Goal: Find specific page/section: Find specific page/section

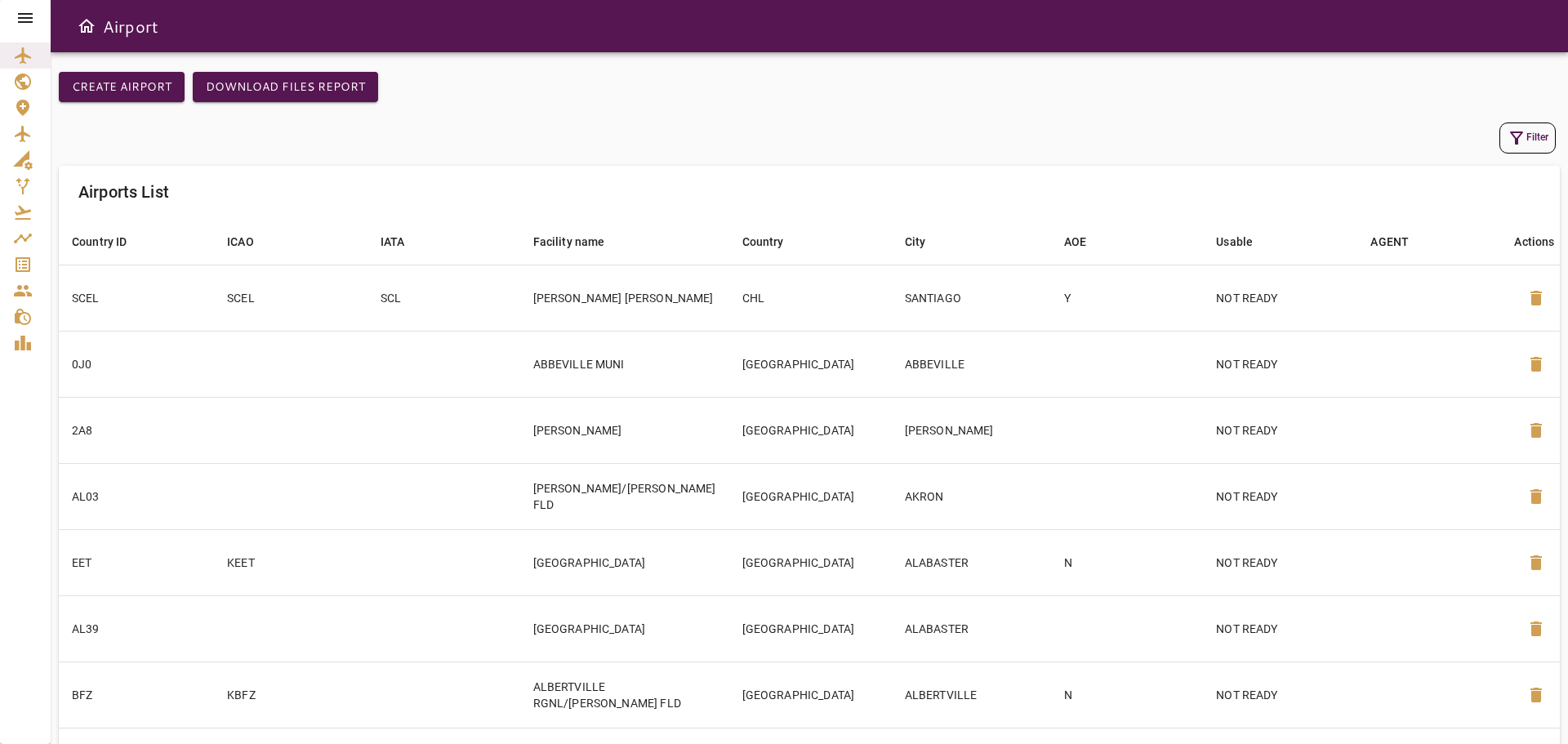
click at [25, 14] on icon at bounding box center [26, 17] width 15 height 10
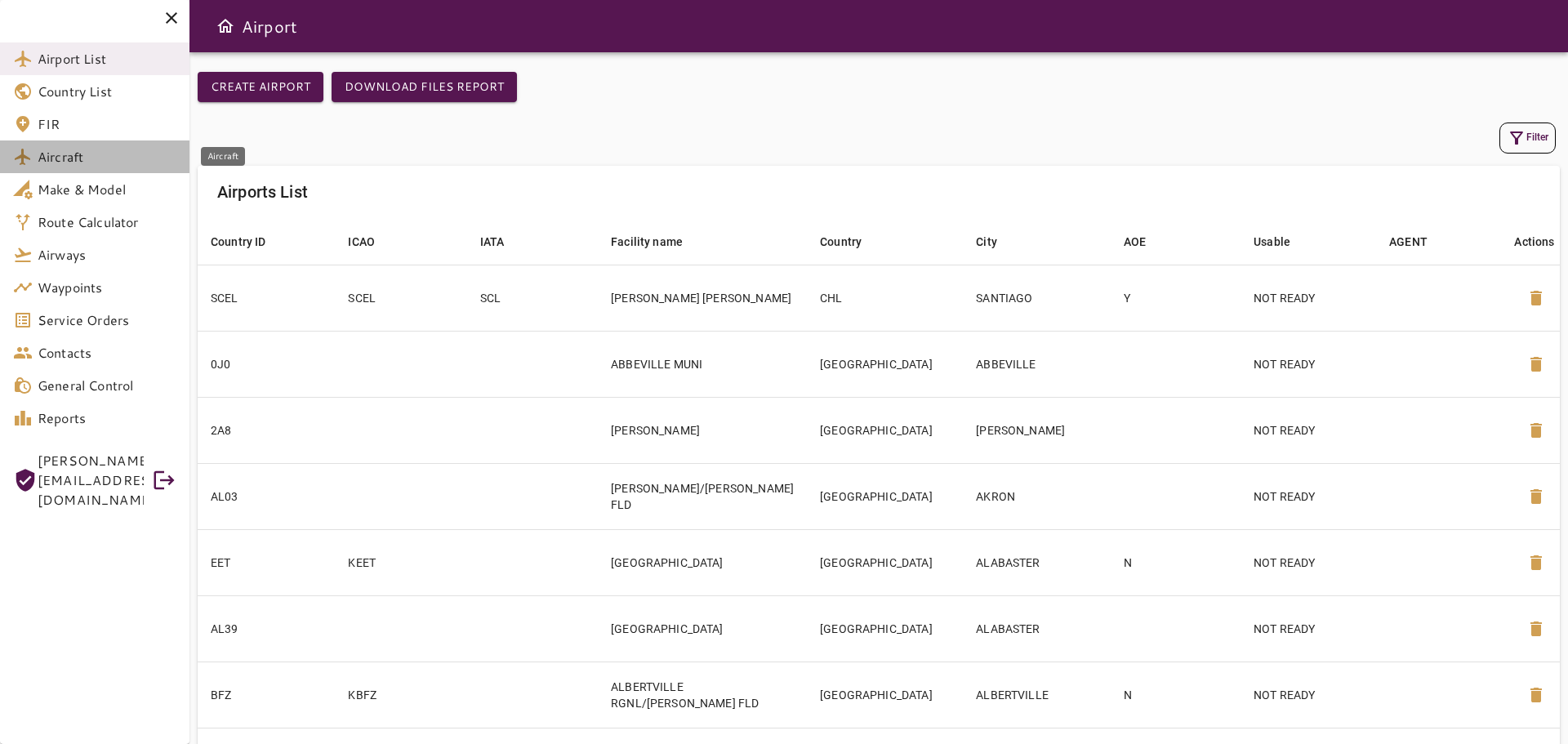
click at [69, 164] on span "Aircraft" at bounding box center [106, 156] width 138 height 19
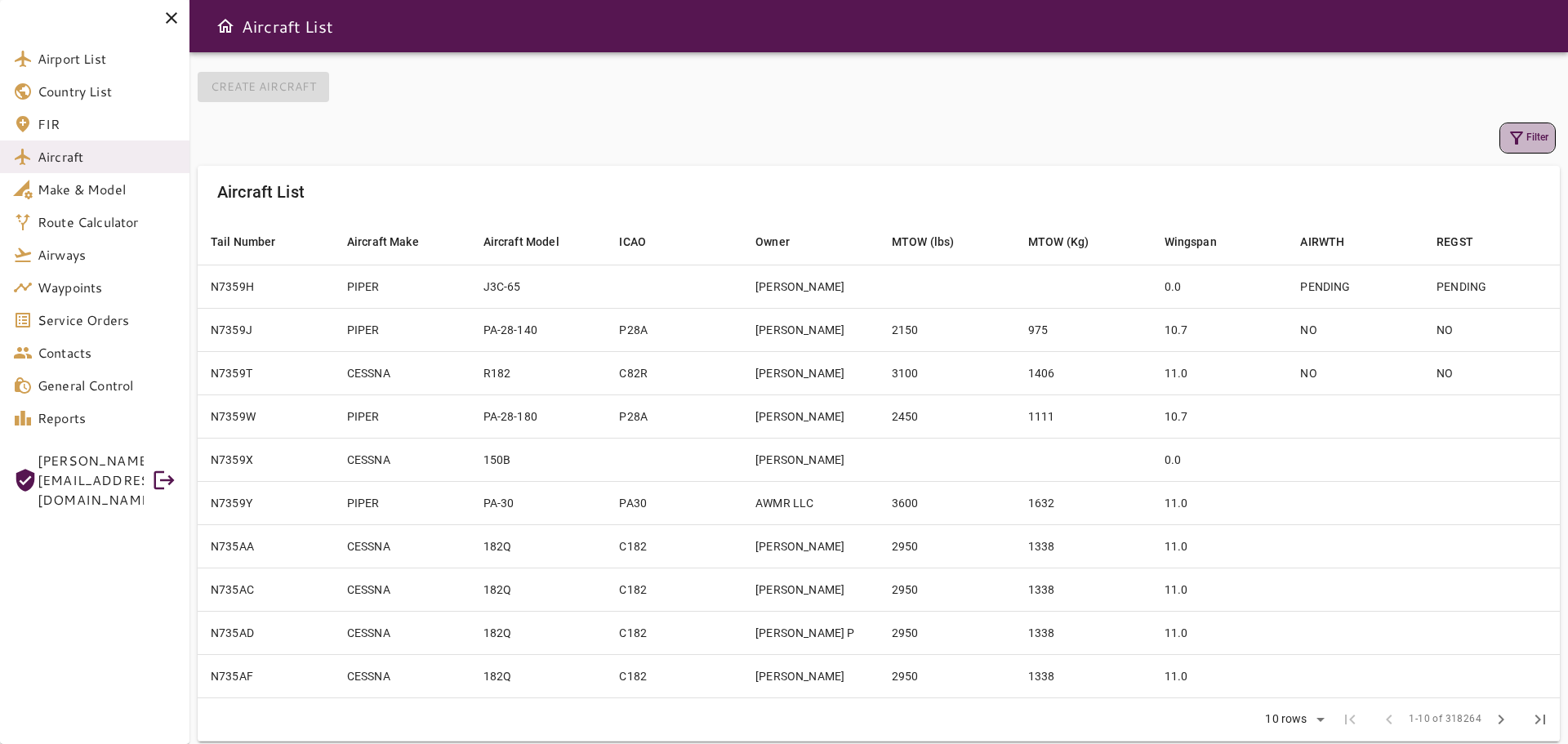
click at [1529, 149] on button "Filter" at bounding box center [1527, 139] width 56 height 31
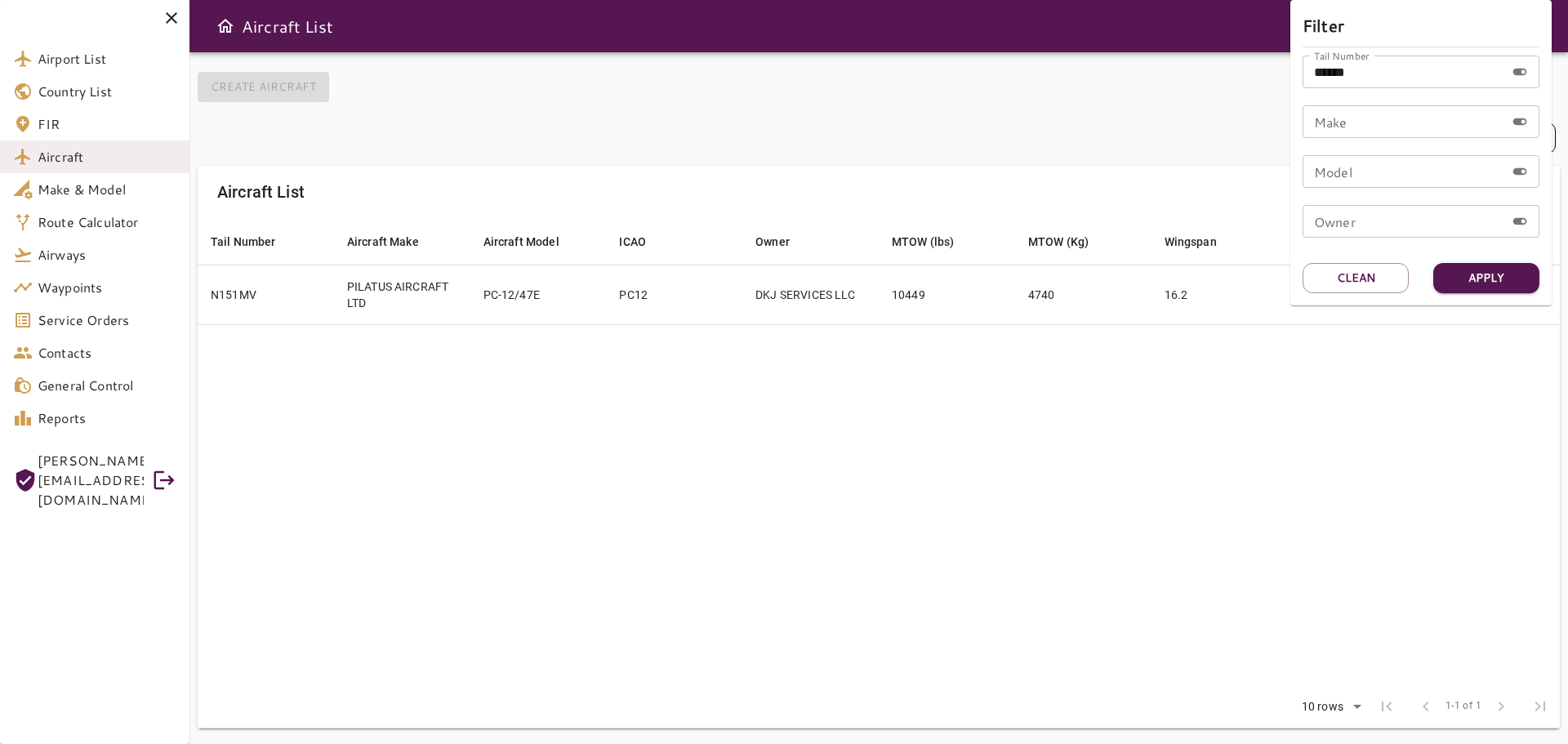
click at [1207, 411] on div at bounding box center [784, 372] width 1568 height 744
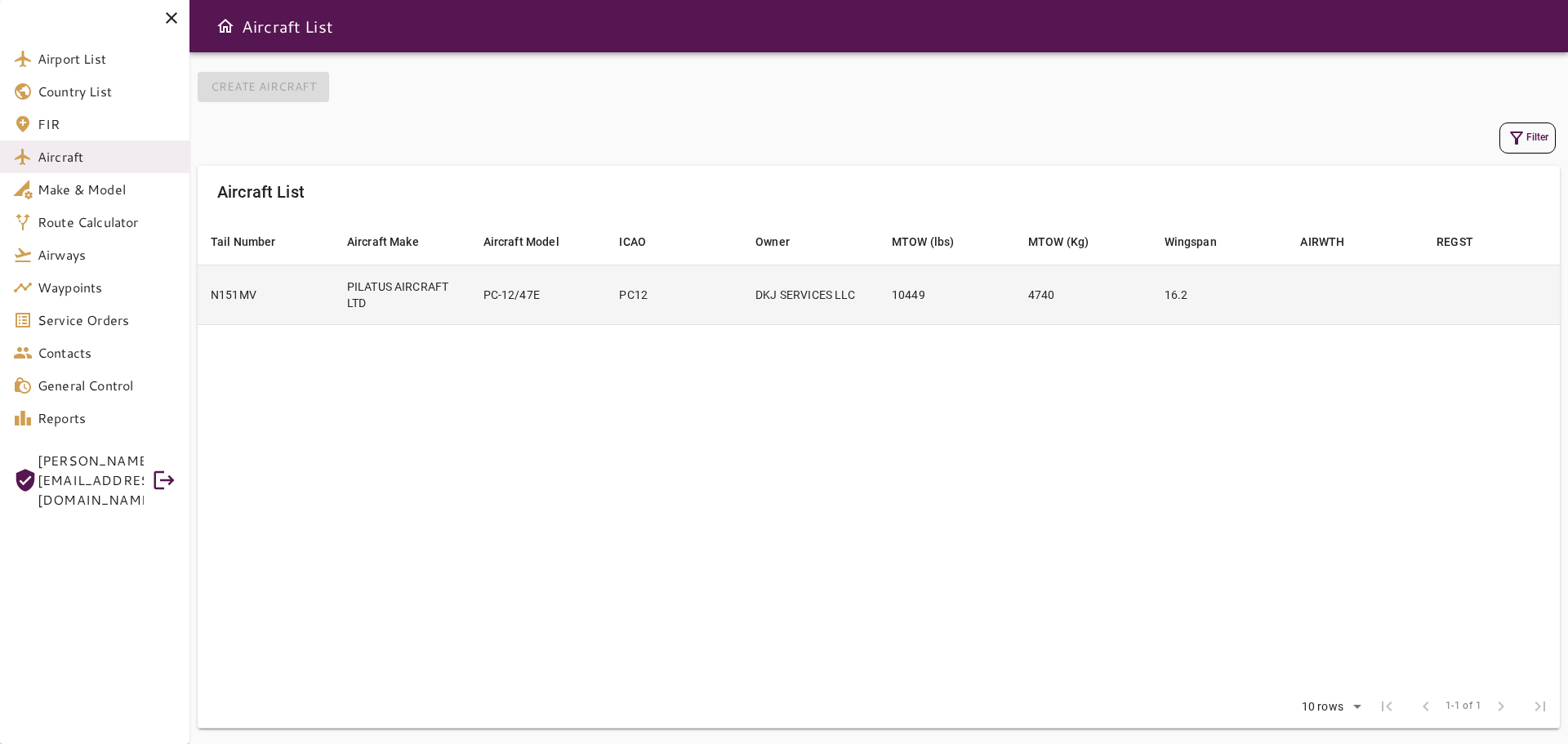
click at [795, 304] on td "DKJ SERVICES LLC" at bounding box center [811, 294] width 137 height 60
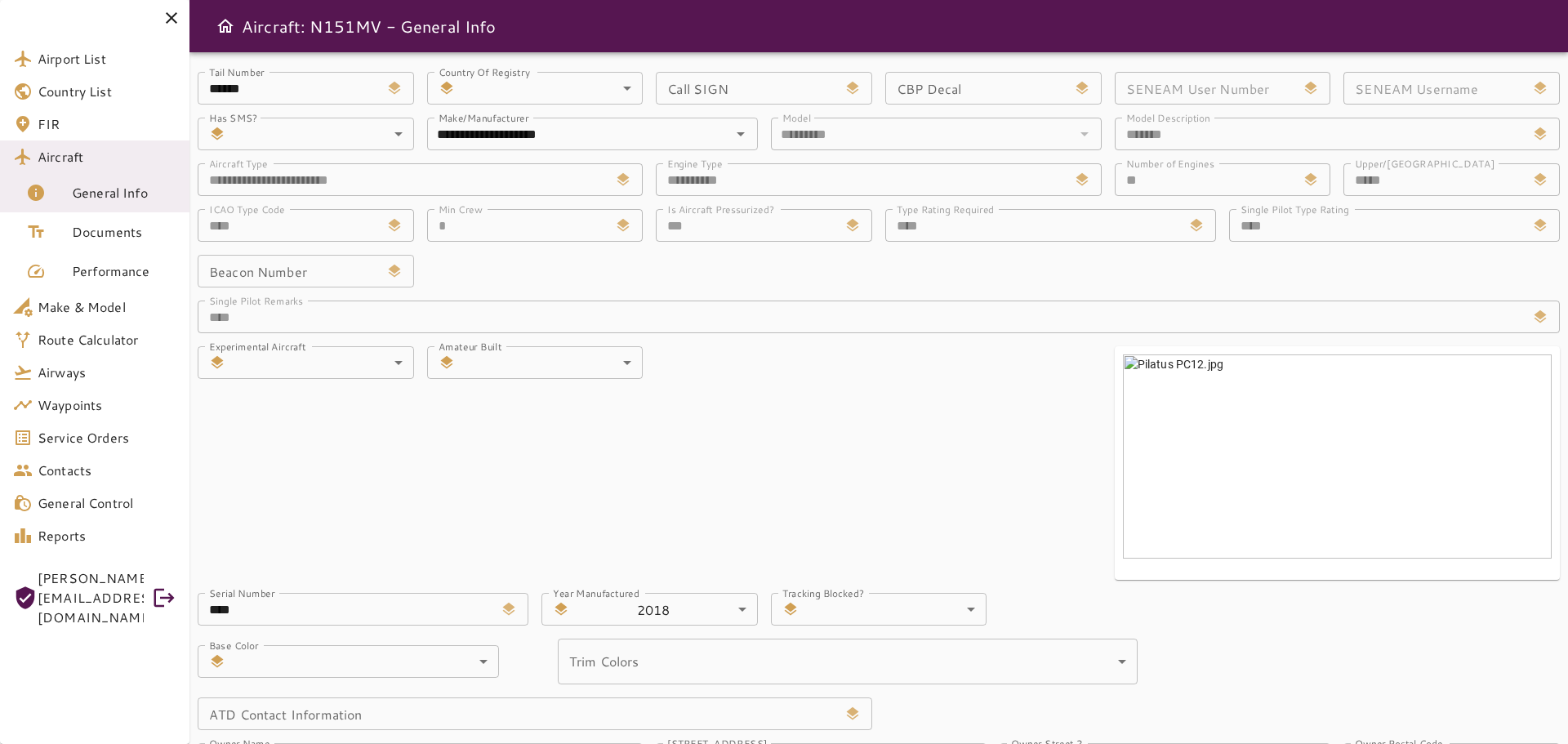
click at [856, 90] on icon at bounding box center [853, 88] width 17 height 17
click at [841, 93] on div "Call SIGN" at bounding box center [764, 88] width 216 height 33
click at [851, 88] on icon at bounding box center [852, 88] width 12 height 13
click at [929, 113] on div "Model ********* Model" at bounding box center [930, 128] width 344 height 46
